Goal: Use online tool/utility: Utilize a website feature to perform a specific function

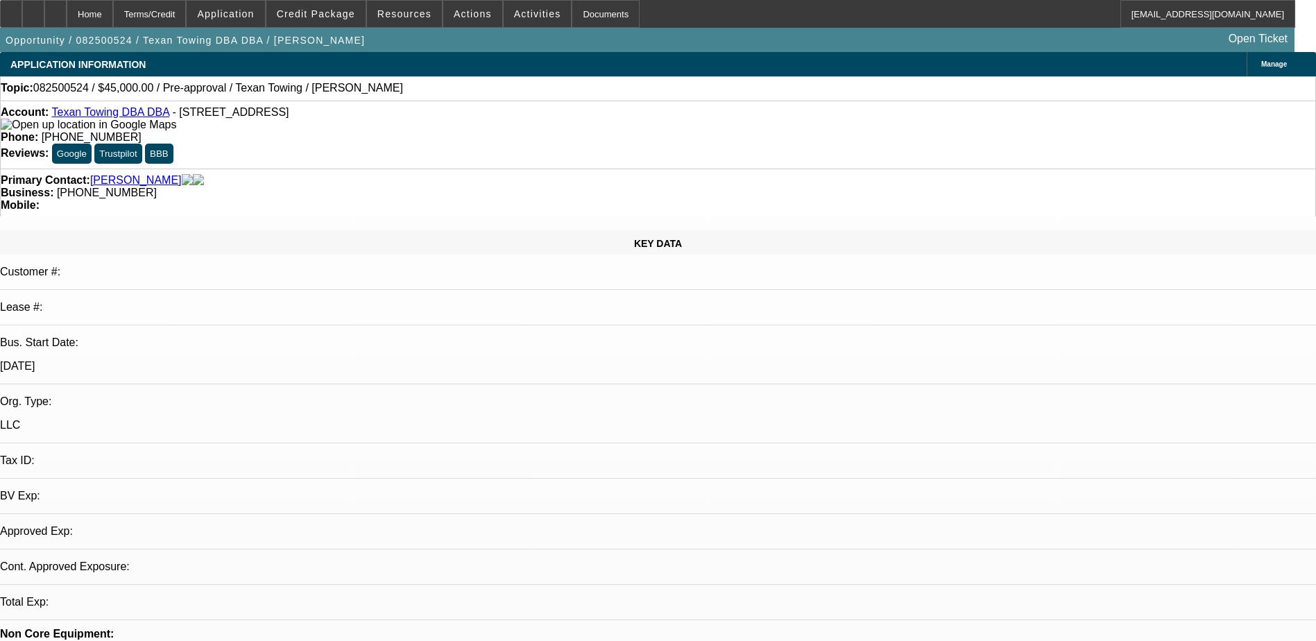
select select "0"
select select "2"
select select "0.1"
select select "4"
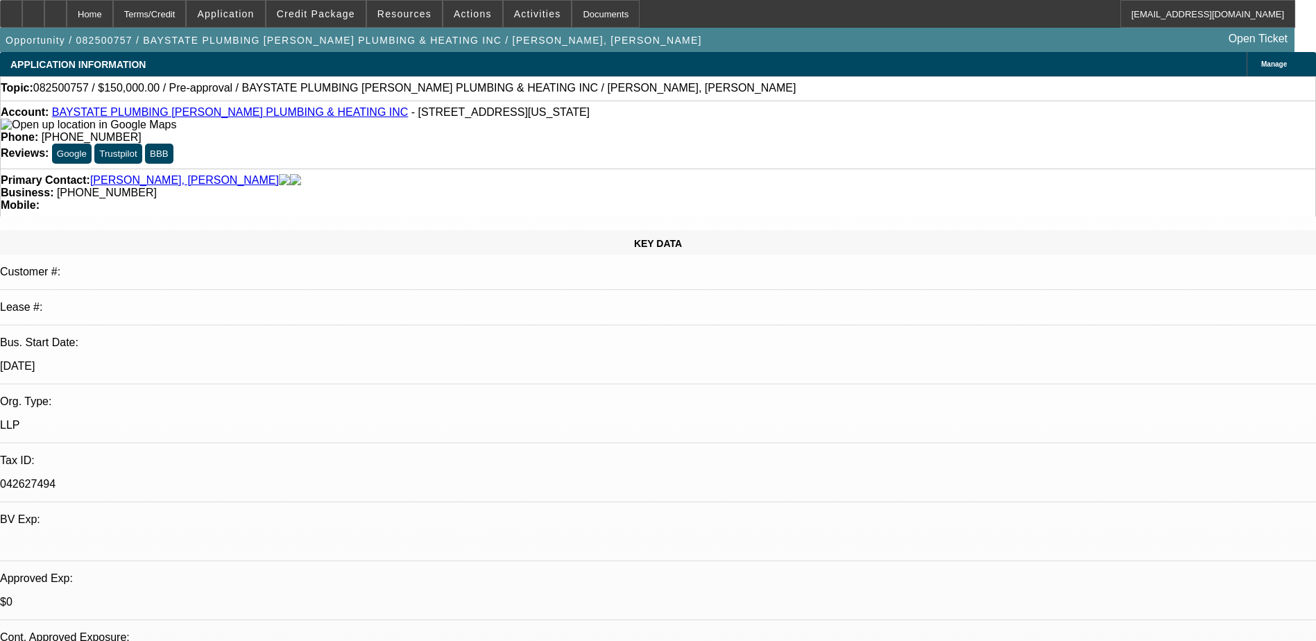
select select "0"
select select "2"
select select "0.1"
select select "4"
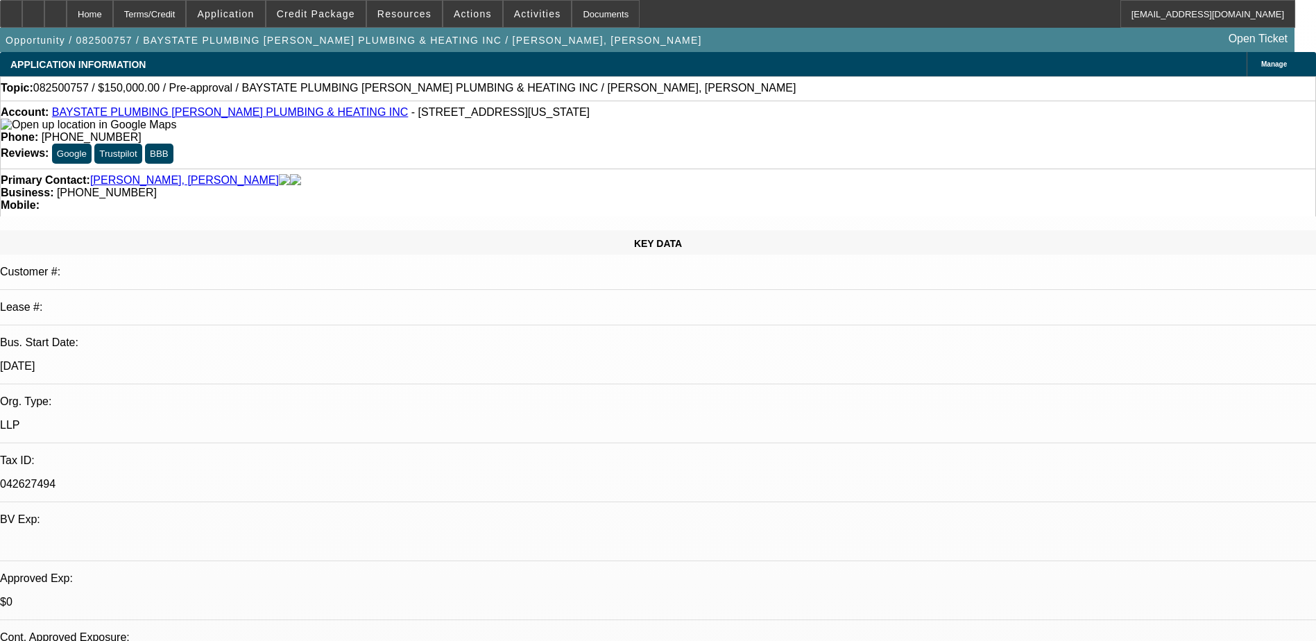
scroll to position [347, 0]
